Goal: Task Accomplishment & Management: Use online tool/utility

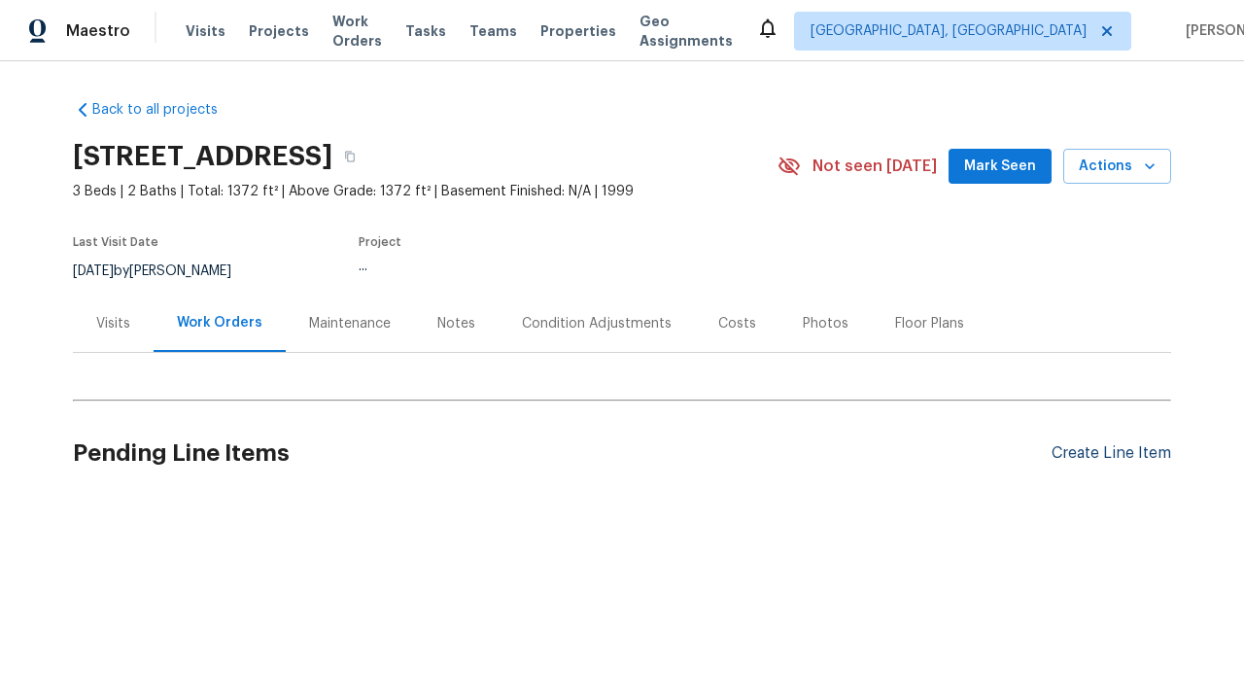
click at [1103, 453] on div "Create Line Item" at bounding box center [1111, 453] width 120 height 18
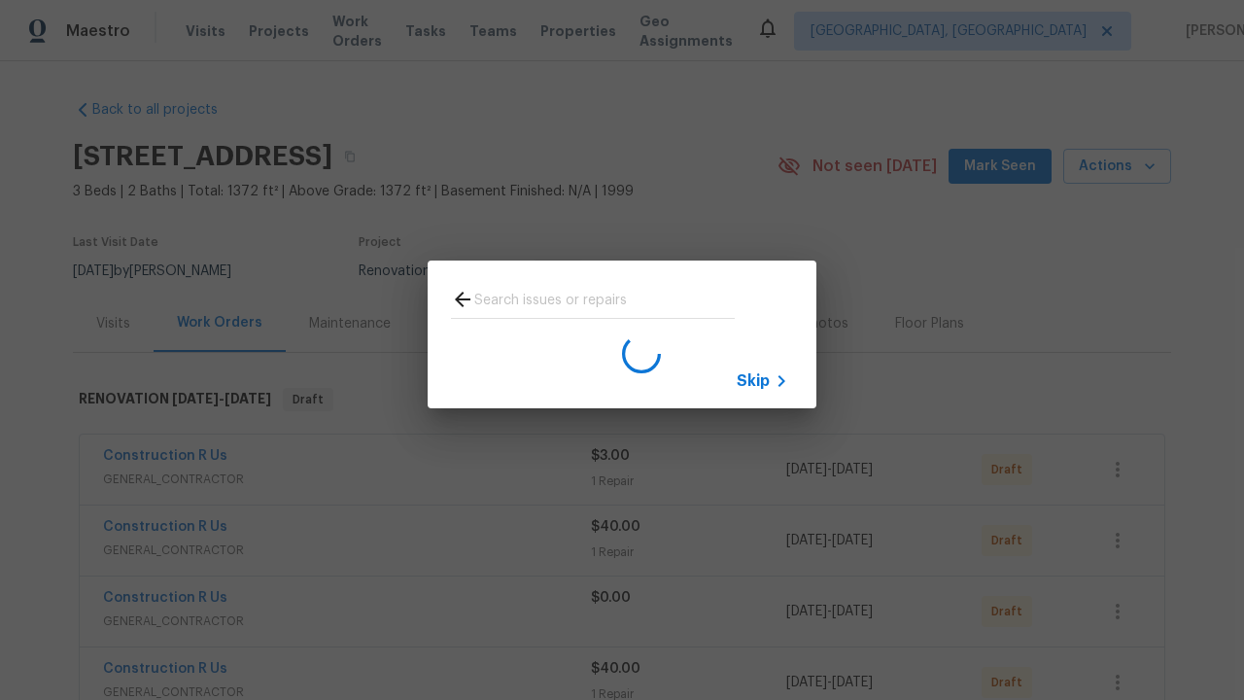
click at [753, 380] on span "Skip" at bounding box center [753, 380] width 33 height 19
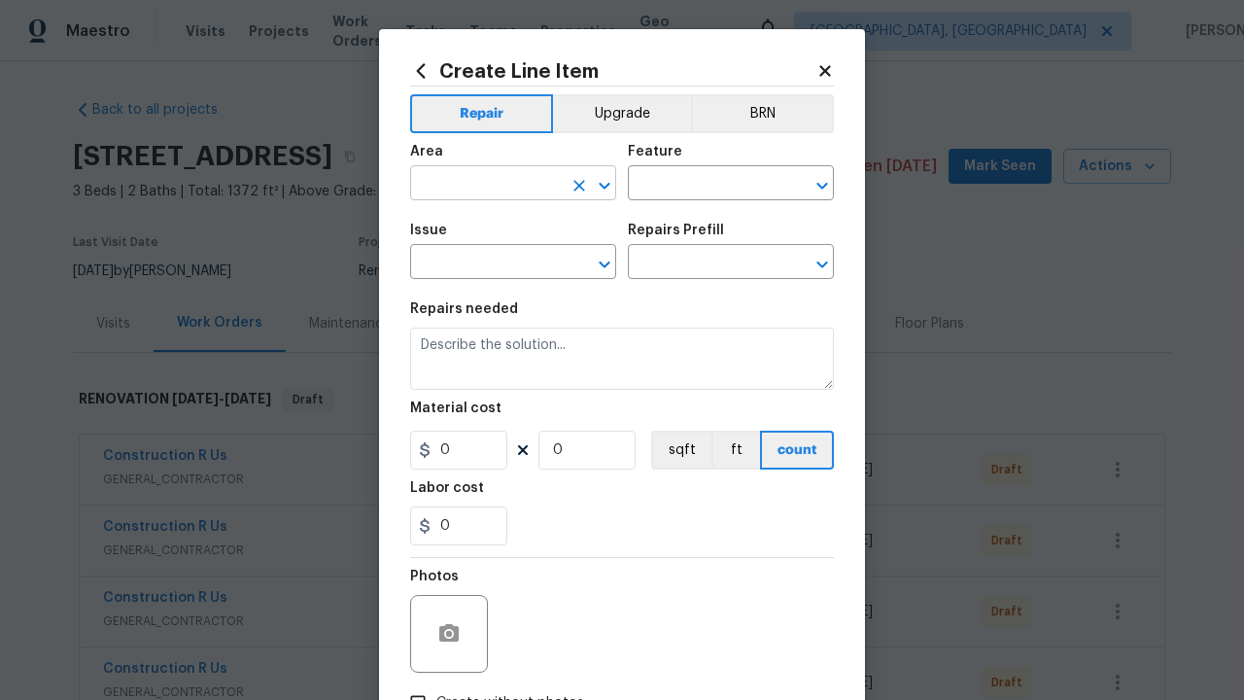
click at [478, 185] on input "text" at bounding box center [486, 185] width 152 height 30
type input "Bedroom"
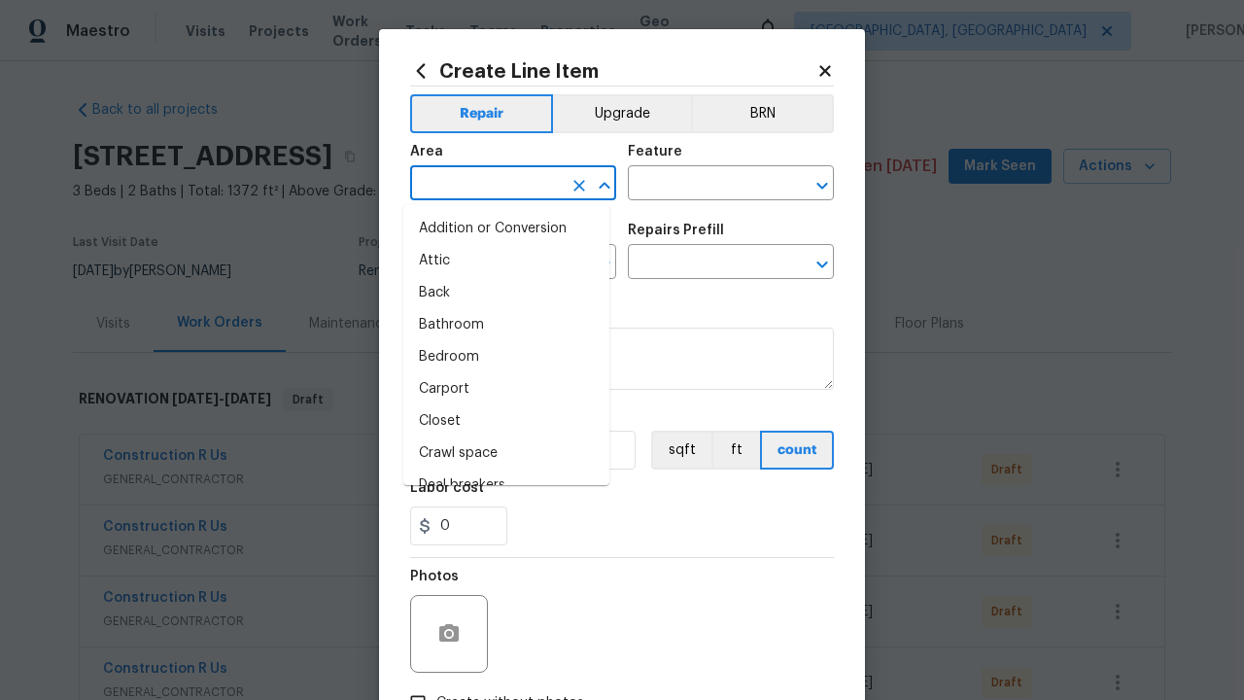
click at [498, 357] on li "Bedroom" at bounding box center [506, 357] width 206 height 32
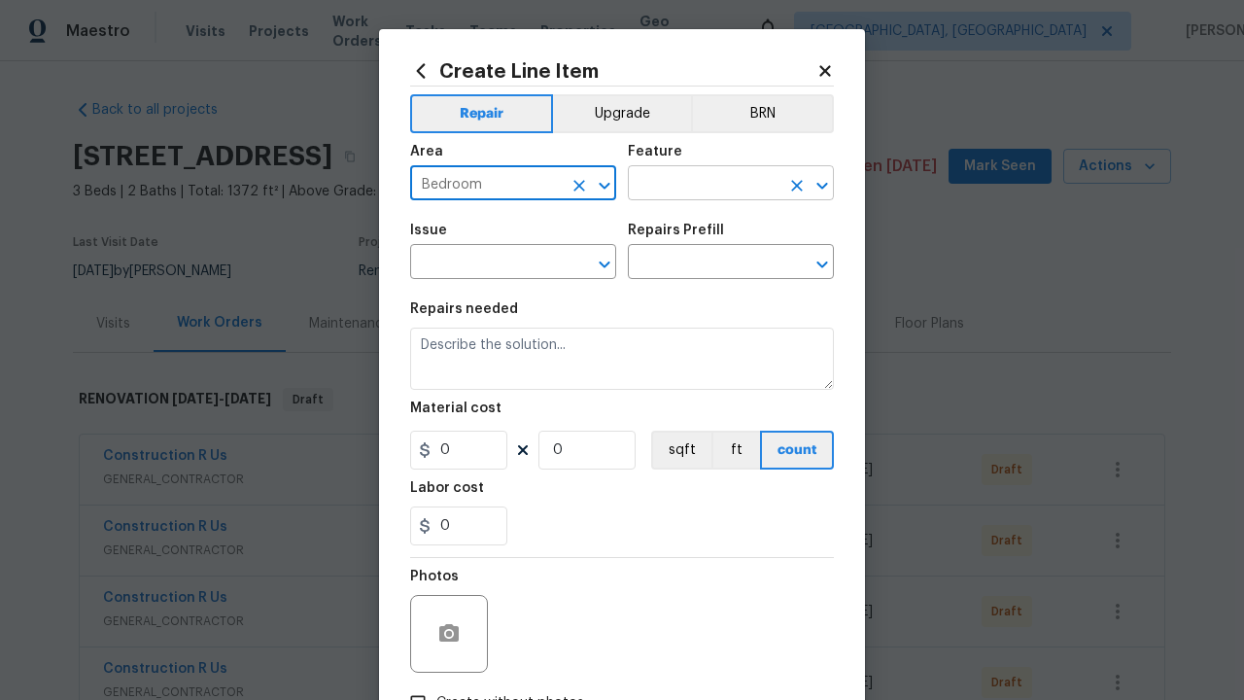
type input "Bedroom"
click at [696, 185] on input "text" at bounding box center [704, 185] width 152 height 30
type input "Flooring"
click at [478, 264] on input "text" at bounding box center [486, 264] width 152 height 30
type input "Wallpaper"
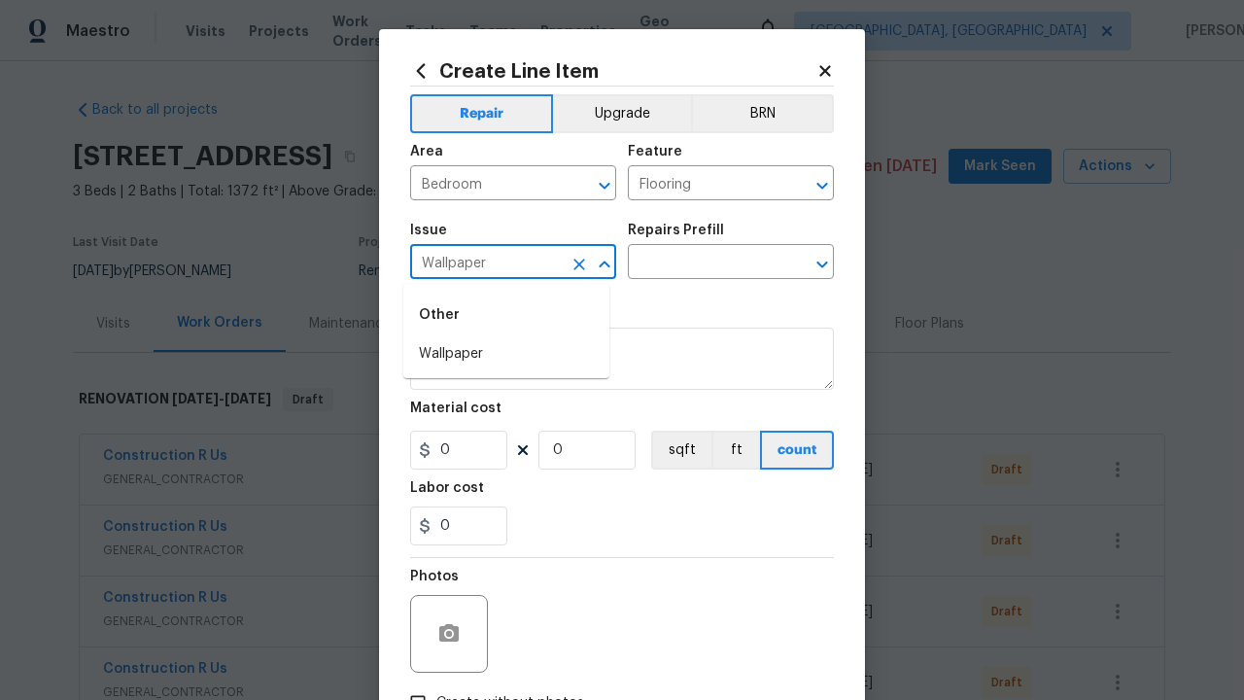
click at [506, 354] on li "Wallpaper" at bounding box center [506, 354] width 206 height 32
click at [696, 264] on input "text" at bounding box center [704, 264] width 152 height 30
type input "Remove"
